Goal: Information Seeking & Learning: Compare options

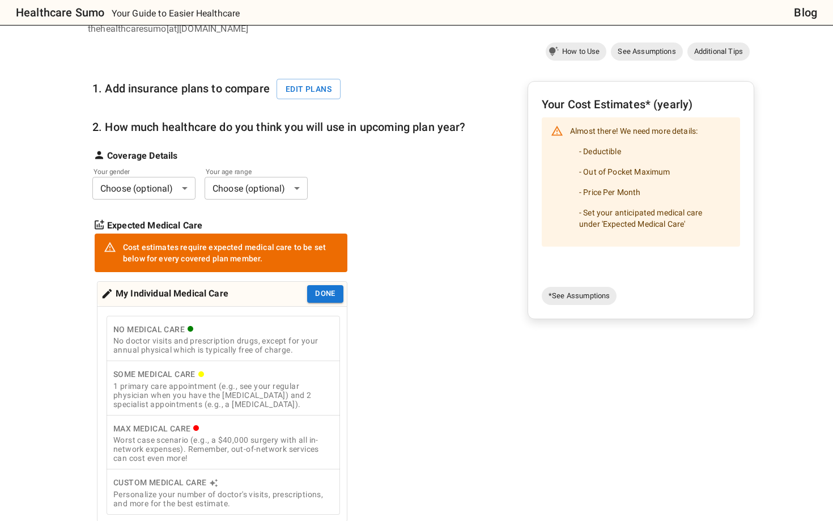
scroll to position [137, 0]
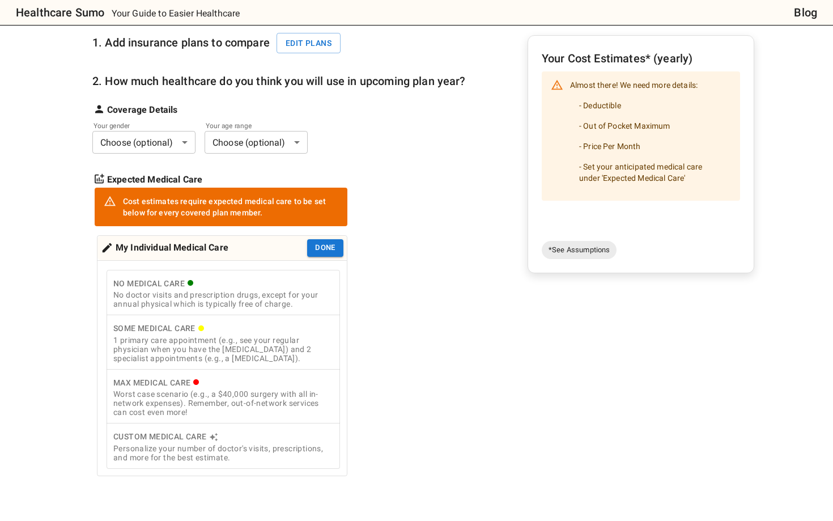
click at [186, 147] on body "Healthcare Sumo Your Guide to Easier Healthcare Blog Health Insurance Calculato…" at bounding box center [416, 406] width 833 height 1086
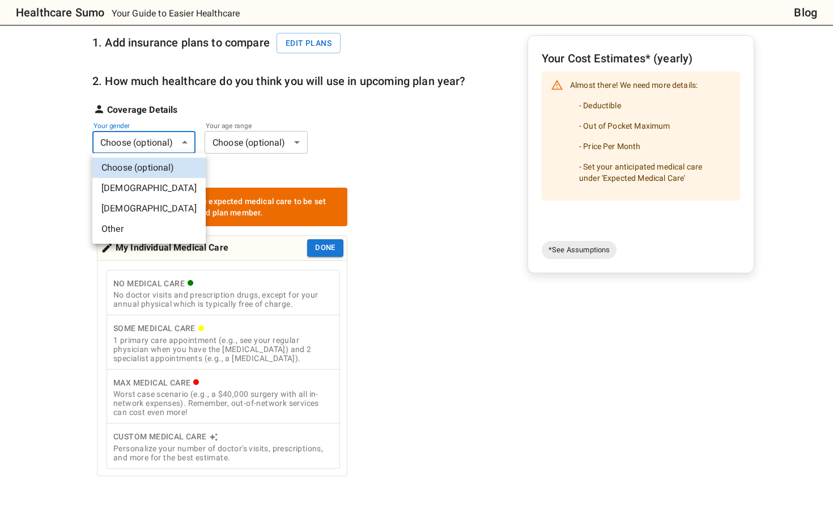
click at [166, 188] on li "[DEMOGRAPHIC_DATA]" at bounding box center [148, 188] width 113 height 20
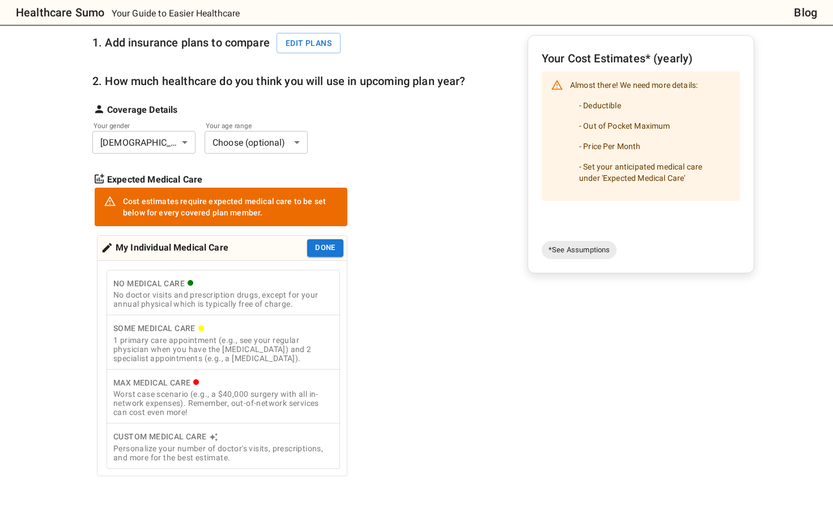
click at [270, 139] on body "Healthcare Sumo Your Guide to Easier Healthcare Blog Health Insurance Calculato…" at bounding box center [416, 406] width 833 height 1086
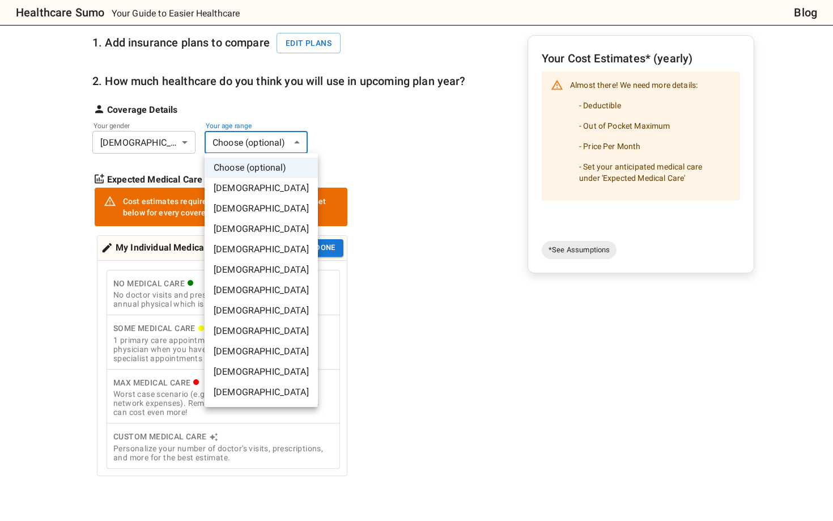
click at [262, 252] on li "[DEMOGRAPHIC_DATA]" at bounding box center [260, 249] width 113 height 20
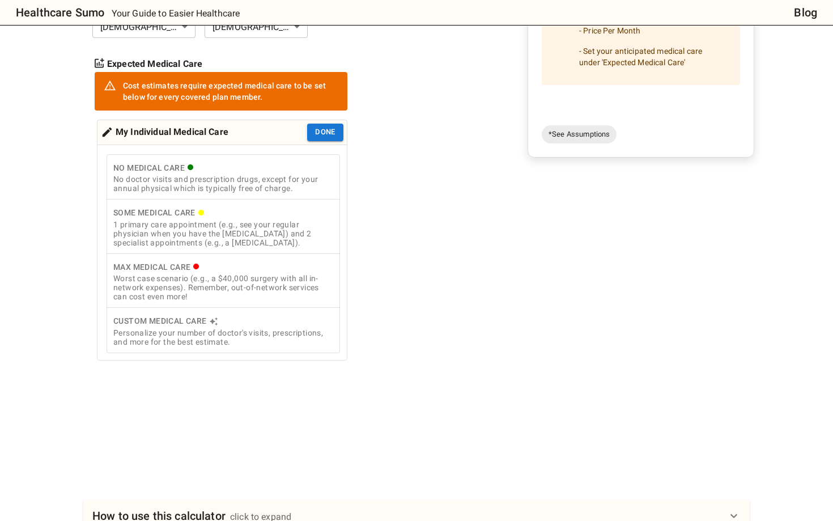
scroll to position [258, 0]
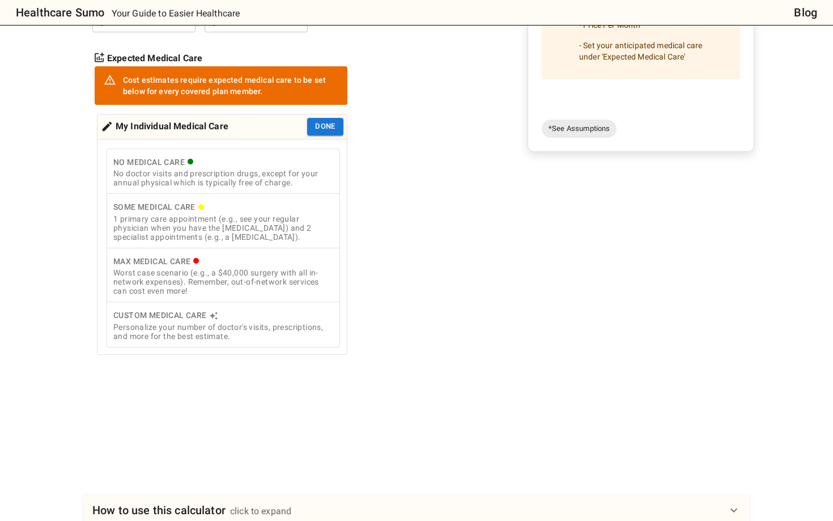
click at [253, 227] on div "1 primary care appointment (e.g., see your regular physician when you have the …" at bounding box center [223, 227] width 220 height 27
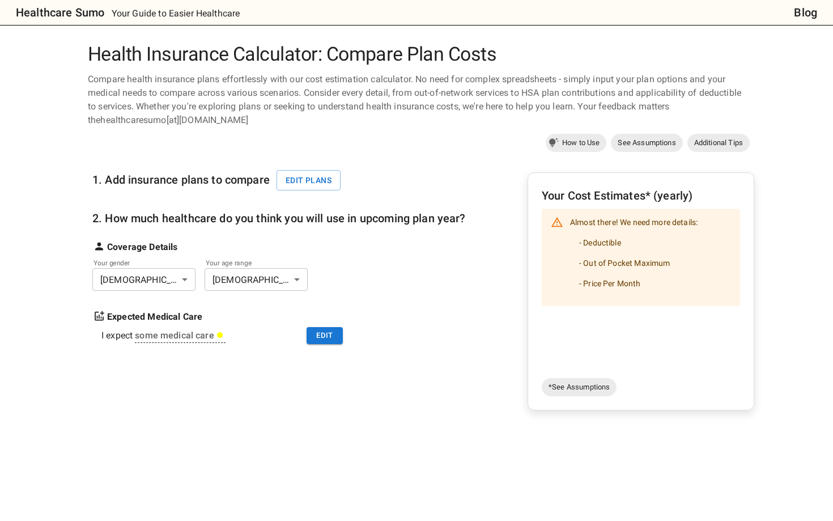
scroll to position [0, 0]
click at [447, 282] on span "*See Assumptions" at bounding box center [579, 386] width 75 height 11
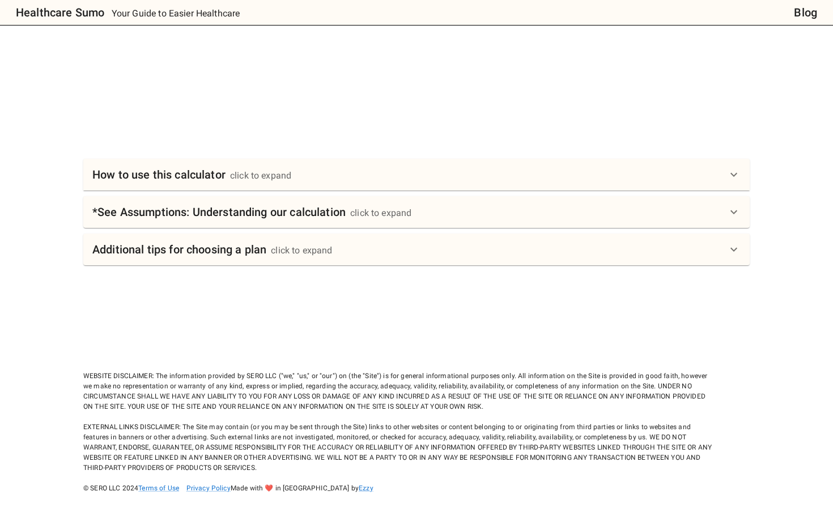
click at [447, 282] on div "WEBSITE DISCLAIMER: The information provided by SERO LLC ("we," "us," or "our")…" at bounding box center [399, 421] width 633 height 143
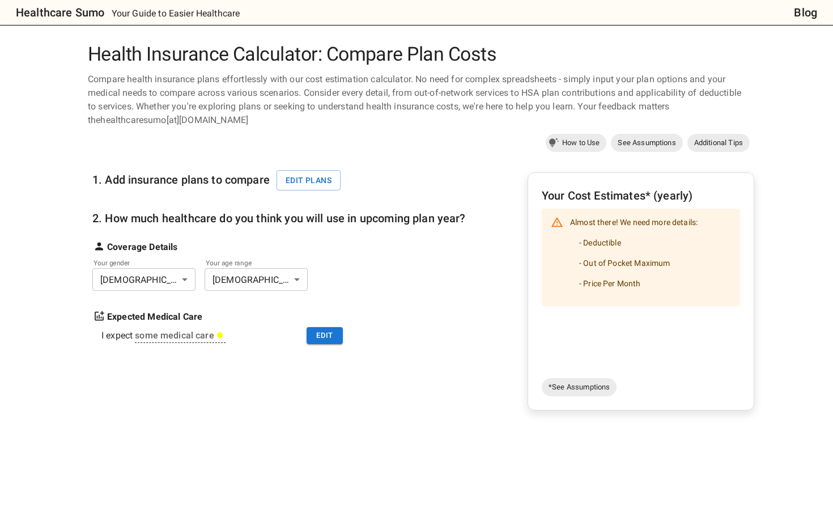
scroll to position [0, 0]
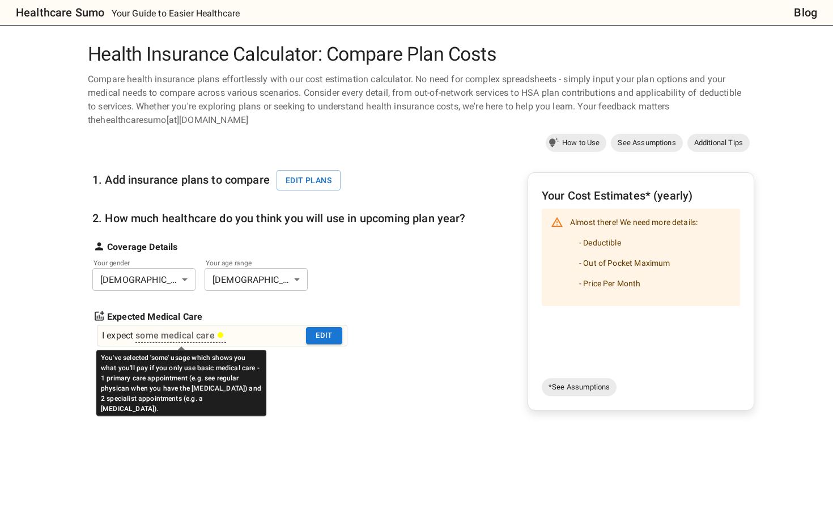
click at [204, 282] on div "some medical care" at bounding box center [179, 336] width 88 height 14
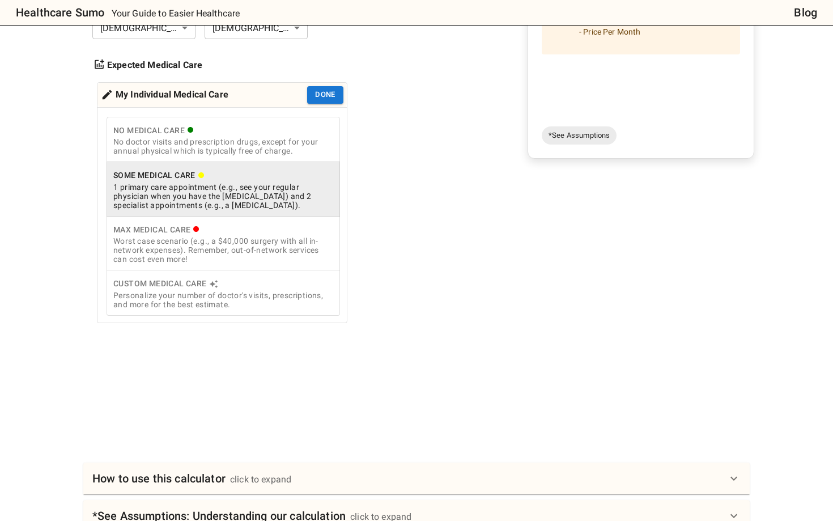
scroll to position [271, 0]
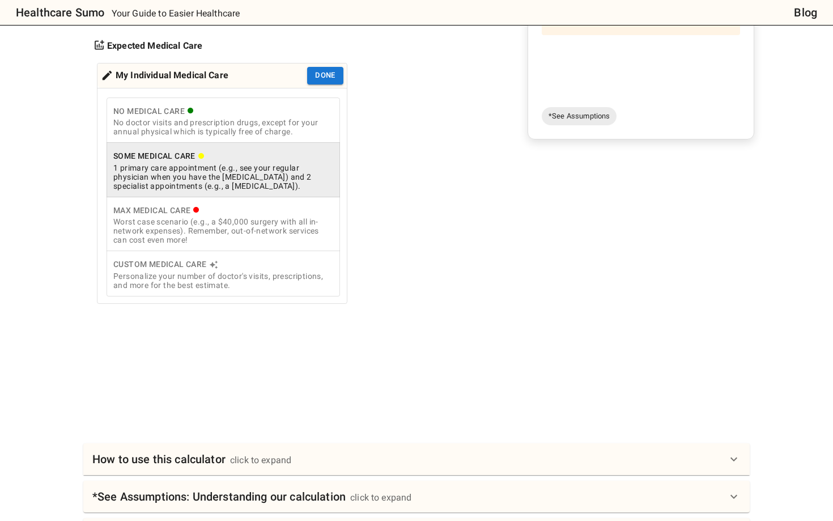
click at [251, 172] on div "1 primary care appointment (e.g., see your regular physician when you have the …" at bounding box center [223, 176] width 220 height 27
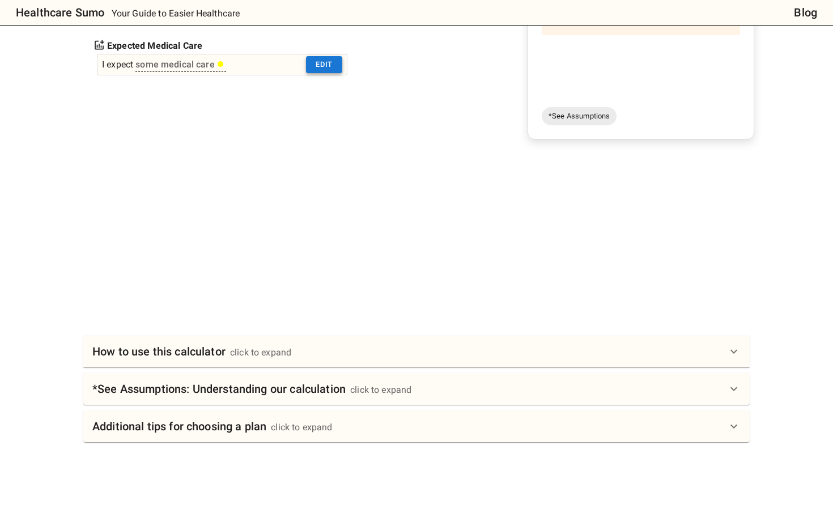
click at [326, 69] on button "Edit" at bounding box center [324, 65] width 36 height 18
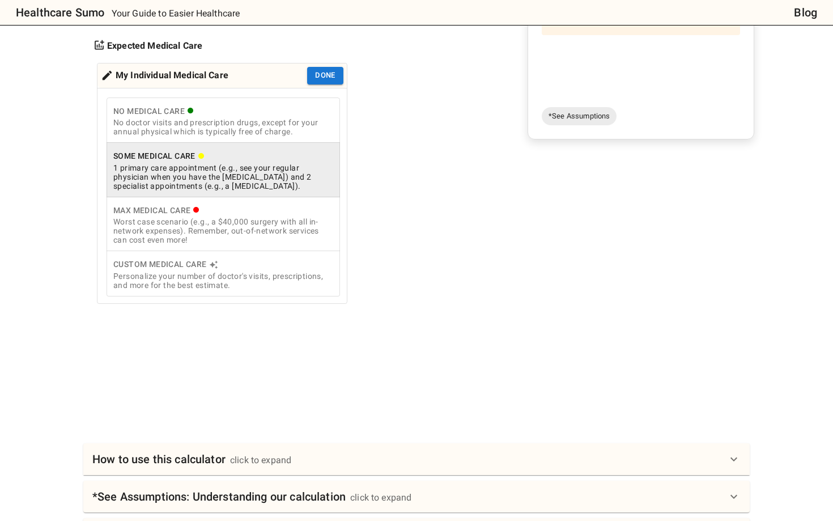
click at [245, 173] on div "1 primary care appointment (e.g., see your regular physician when you have the …" at bounding box center [223, 176] width 220 height 27
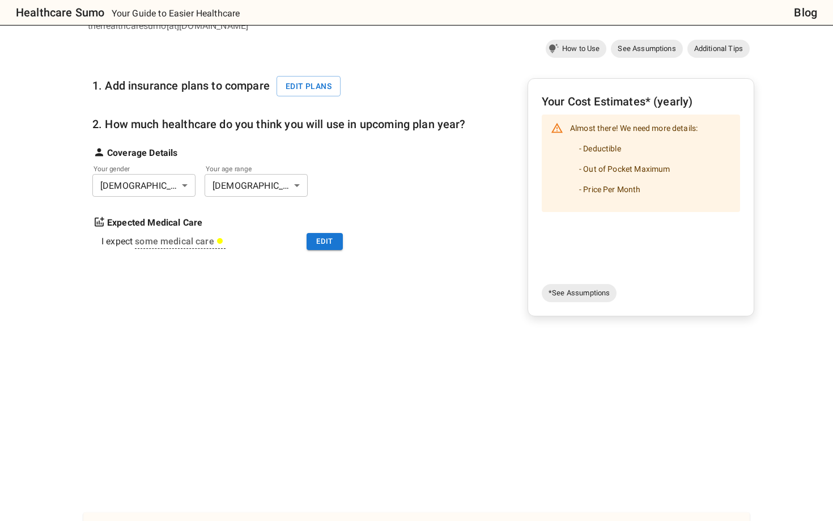
scroll to position [42, 0]
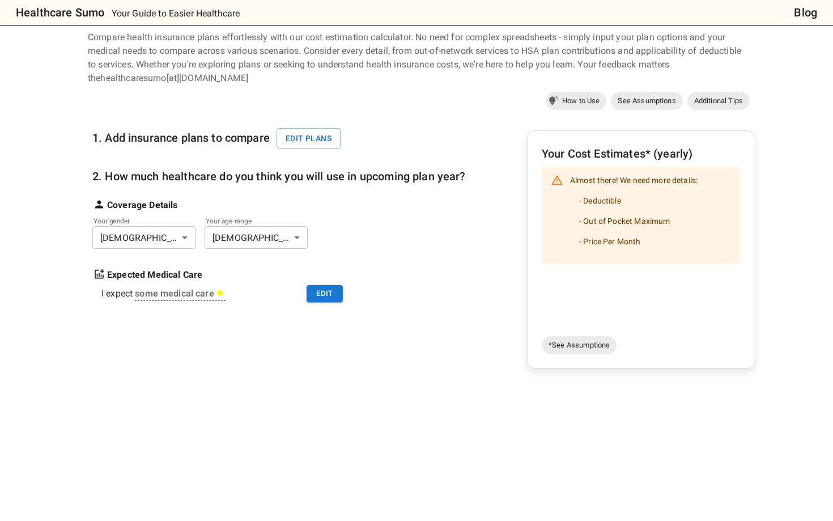
click at [447, 201] on li "- Deductible" at bounding box center [633, 200] width 127 height 20
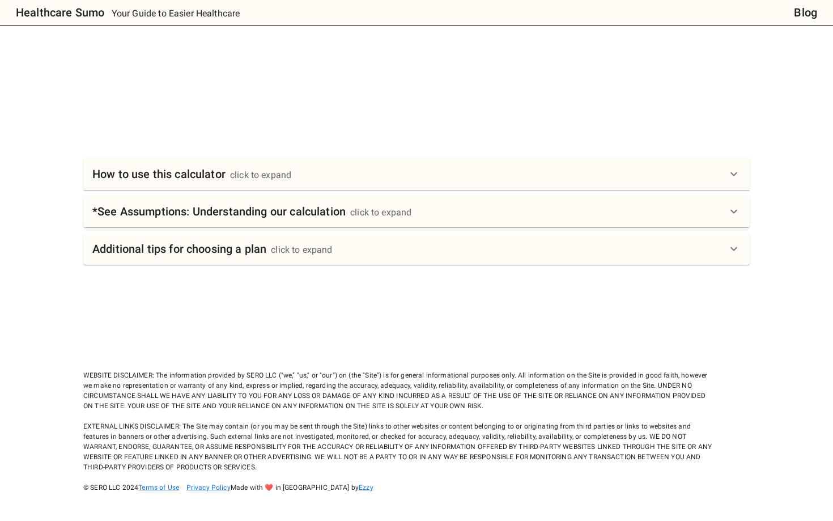
scroll to position [448, 0]
click at [343, 206] on h6 "*See Assumptions: Understanding our calculation" at bounding box center [218, 212] width 253 height 18
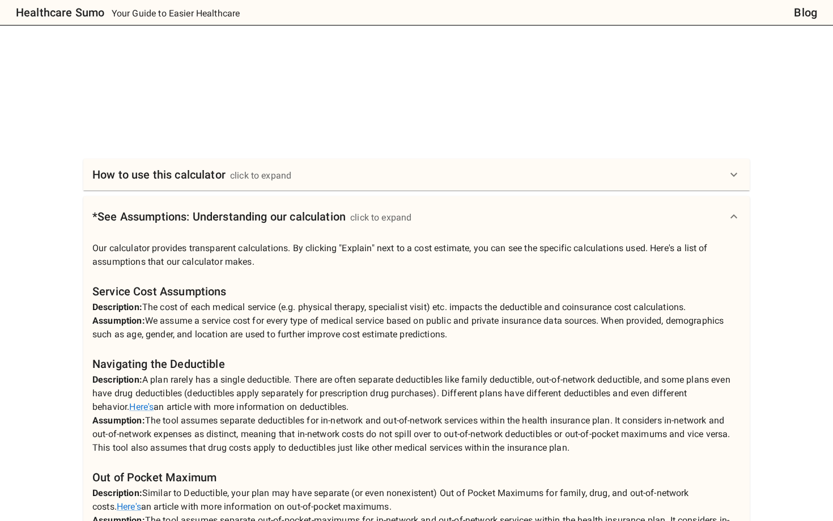
click at [335, 187] on div "How to use this calculator click to expand" at bounding box center [416, 175] width 666 height 32
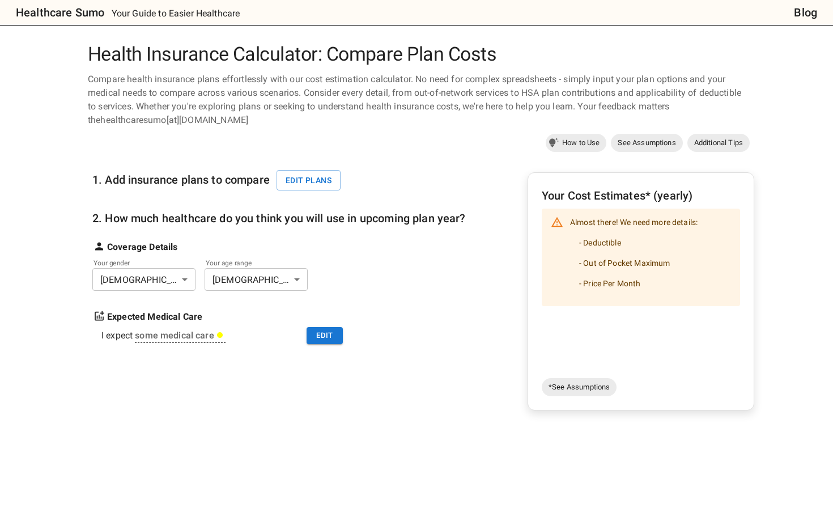
scroll to position [0, 0]
click at [447, 139] on span "See Assumptions" at bounding box center [646, 142] width 71 height 11
click at [78, 18] on h6 "Healthcare Sumo" at bounding box center [60, 12] width 88 height 18
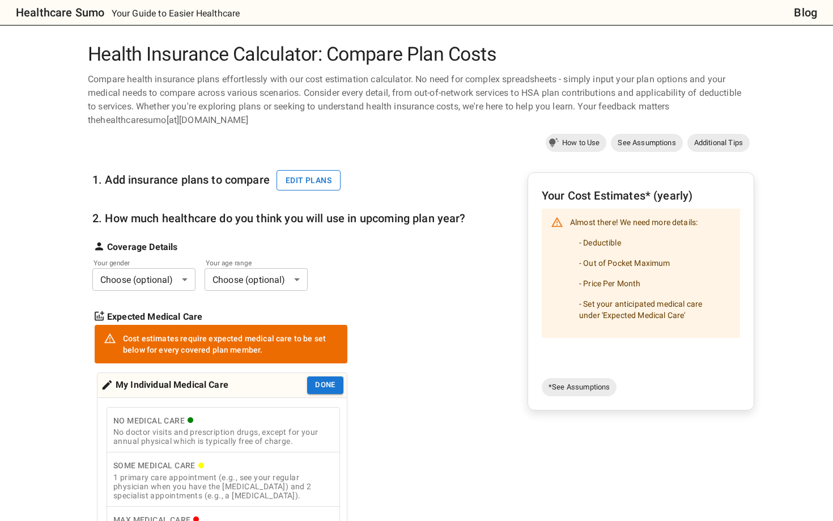
click at [301, 180] on button "Edit plans" at bounding box center [308, 180] width 64 height 21
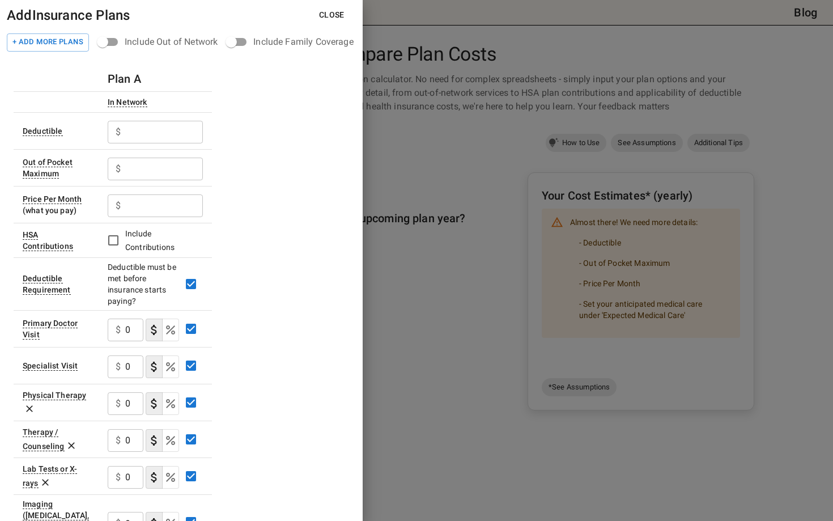
click at [334, 18] on button "Close" at bounding box center [332, 15] width 44 height 21
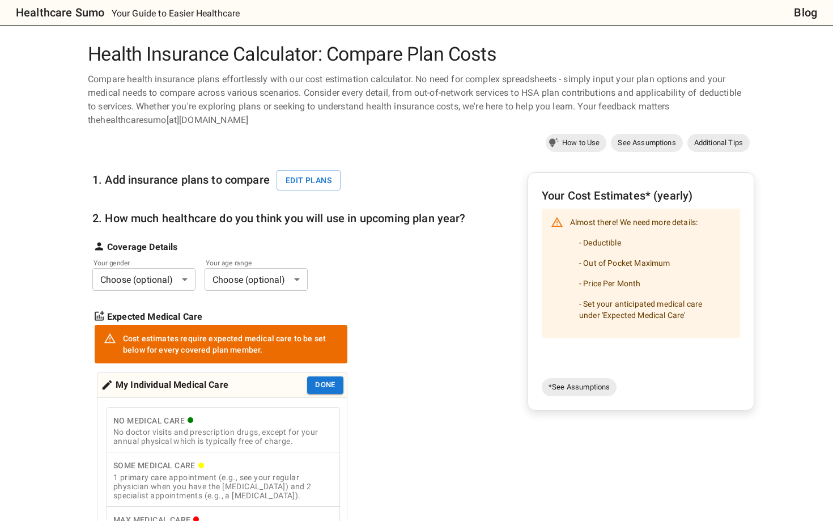
click at [355, 160] on div "1. Add insurance plans to compare Edit plans 2. How much healthcare do you thin…" at bounding box center [278, 384] width 373 height 458
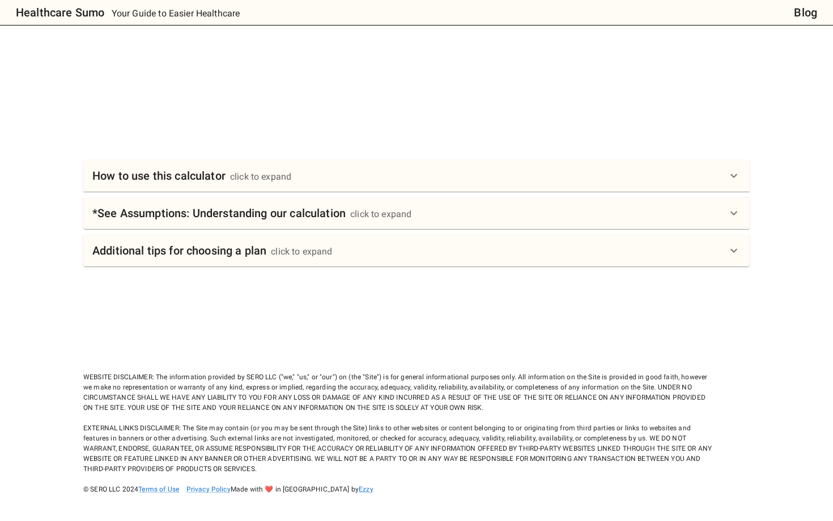
scroll to position [592, 0]
click at [359, 487] on link "Ezzy" at bounding box center [366, 489] width 15 height 8
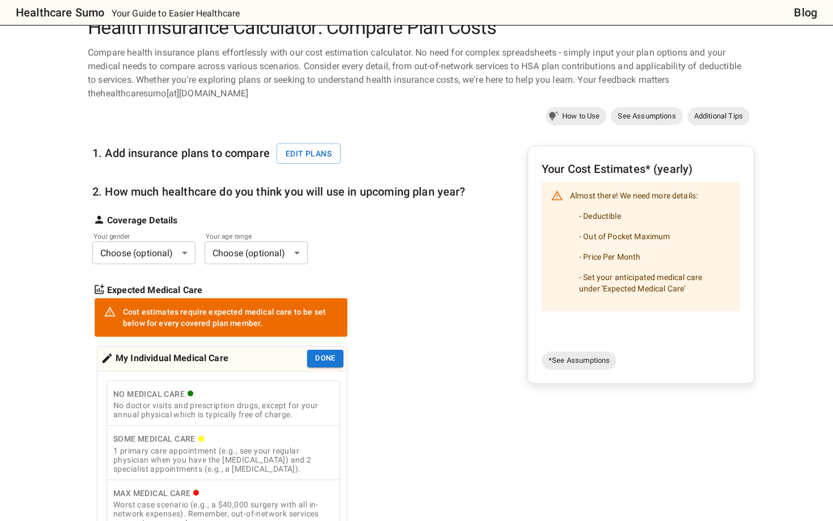
scroll to position [40, 0]
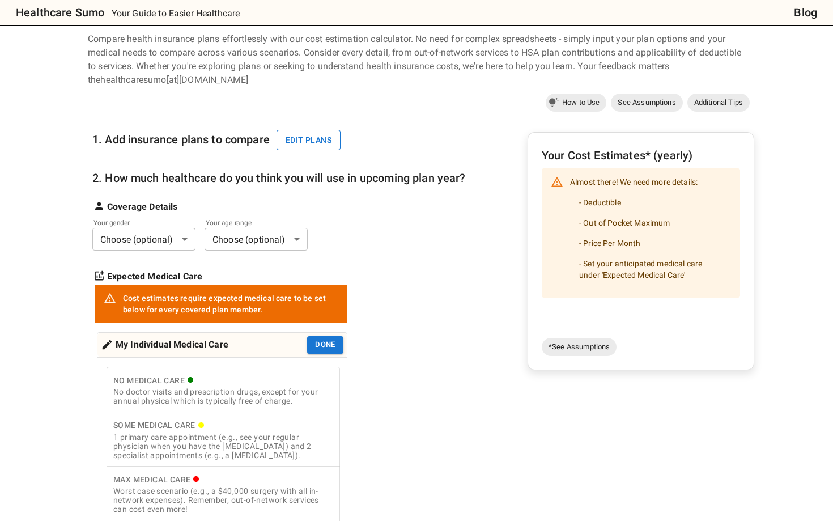
click at [309, 145] on button "Edit plans" at bounding box center [308, 140] width 64 height 21
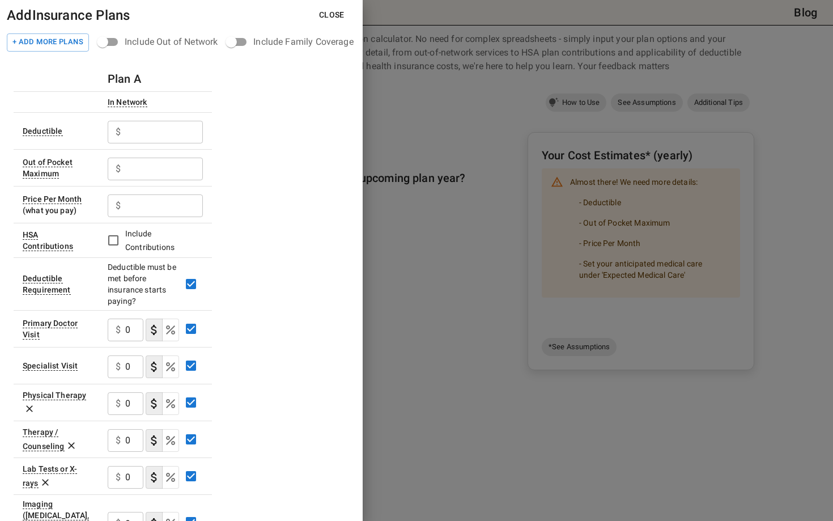
click at [170, 133] on input "text" at bounding box center [164, 132] width 78 height 23
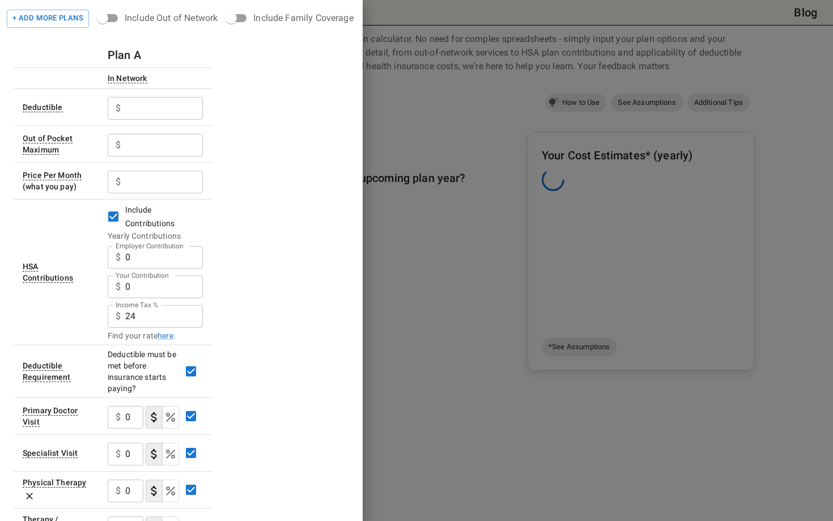
scroll to position [31, 0]
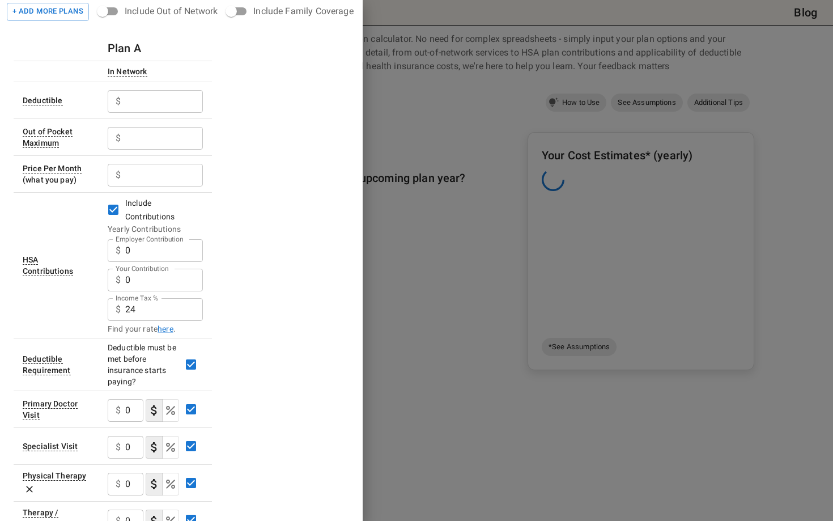
click at [164, 251] on input "0" at bounding box center [164, 250] width 78 height 23
type input "4"
click at [250, 278] on div "Plan A In Network Deductible $ ​ Out of Pocket Maximum $ ​ Price Per Month (wha…" at bounding box center [181, 517] width 335 height 963
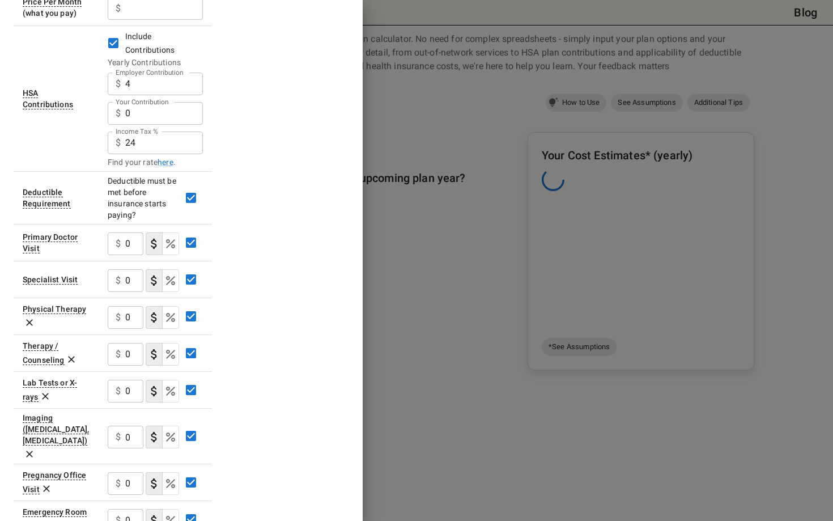
scroll to position [274, 0]
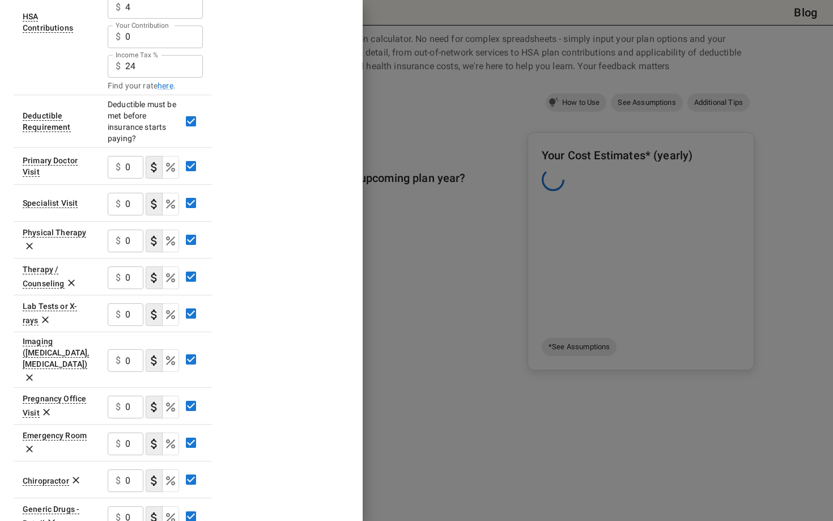
click at [408, 297] on div at bounding box center [416, 260] width 833 height 521
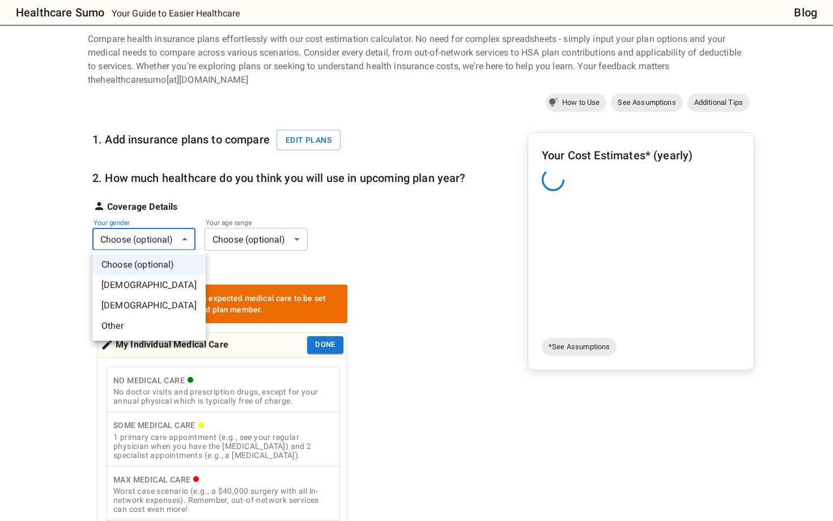
click at [154, 239] on body "Healthcare Sumo Your Guide to Easier Healthcare Blog Health Insurance Calculato…" at bounding box center [416, 503] width 833 height 1086
click at [140, 283] on li "[DEMOGRAPHIC_DATA]" at bounding box center [148, 285] width 113 height 20
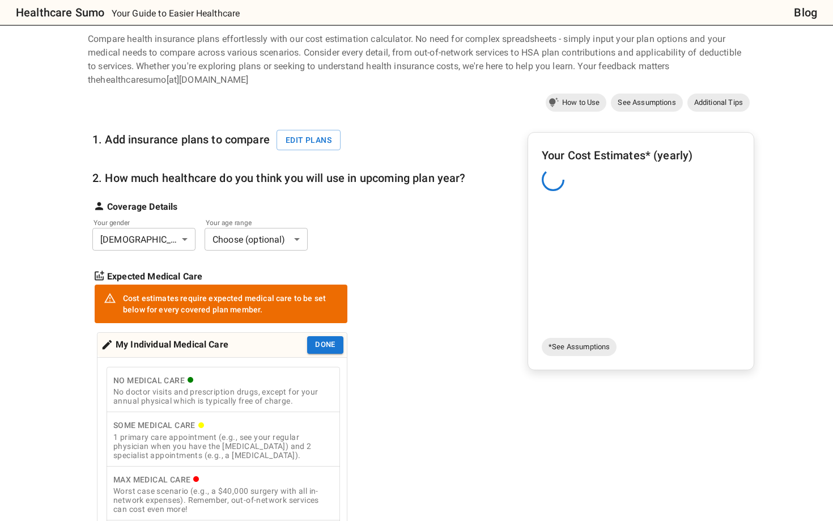
click at [257, 238] on body "Healthcare Sumo Your Guide to Easier Healthcare Blog Health Insurance Calculato…" at bounding box center [416, 503] width 833 height 1086
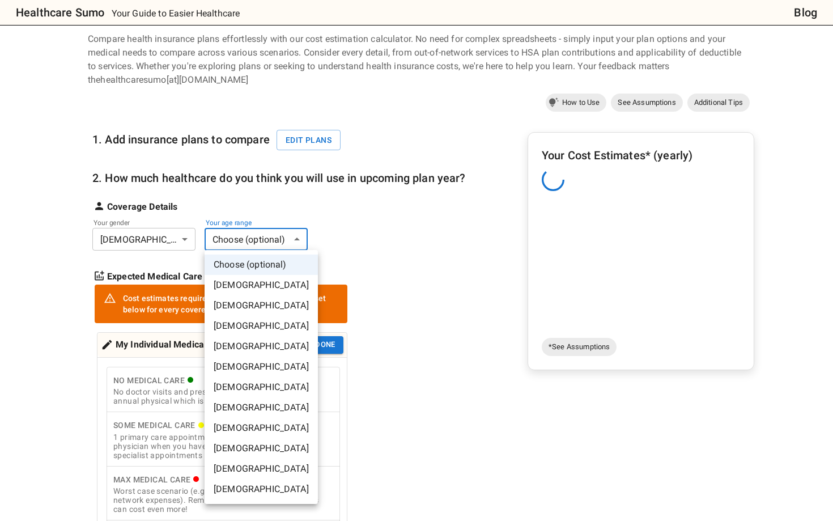
click at [246, 348] on li "[DEMOGRAPHIC_DATA]" at bounding box center [260, 346] width 113 height 20
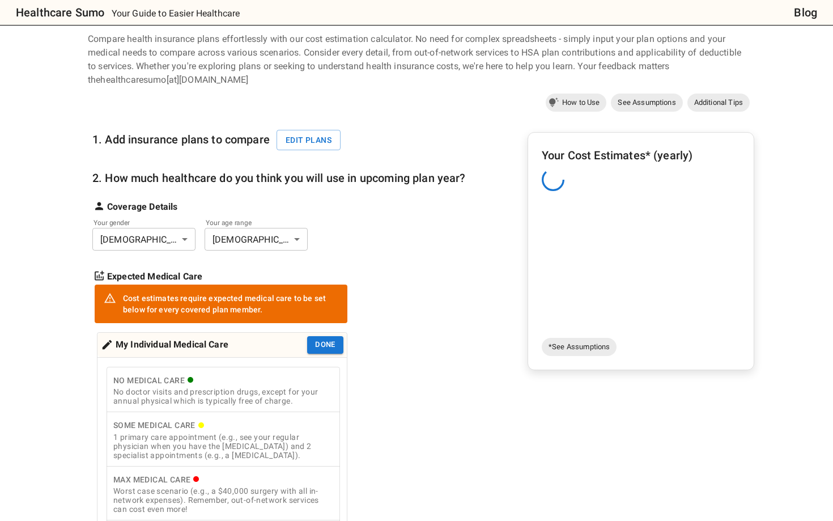
click at [174, 421] on div "Some Medical Care" at bounding box center [223, 425] width 220 height 14
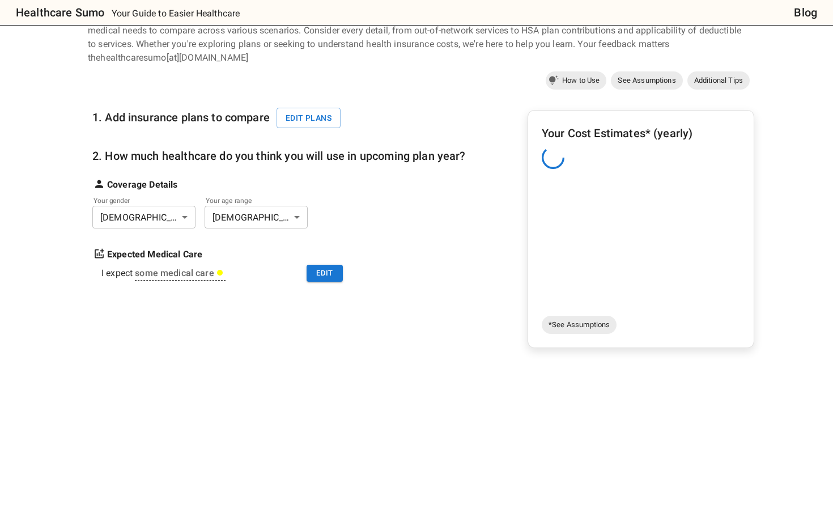
scroll to position [71, 0]
